Goal: Task Accomplishment & Management: Use online tool/utility

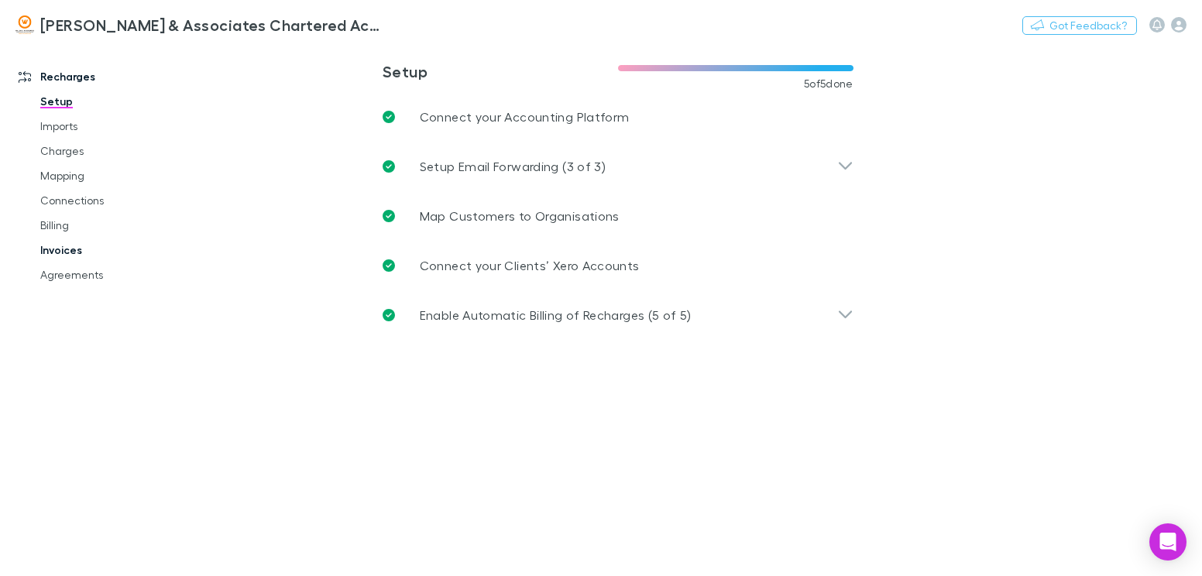
click at [53, 246] on link "Invoices" at bounding box center [114, 250] width 178 height 25
